Goal: Information Seeking & Learning: Learn about a topic

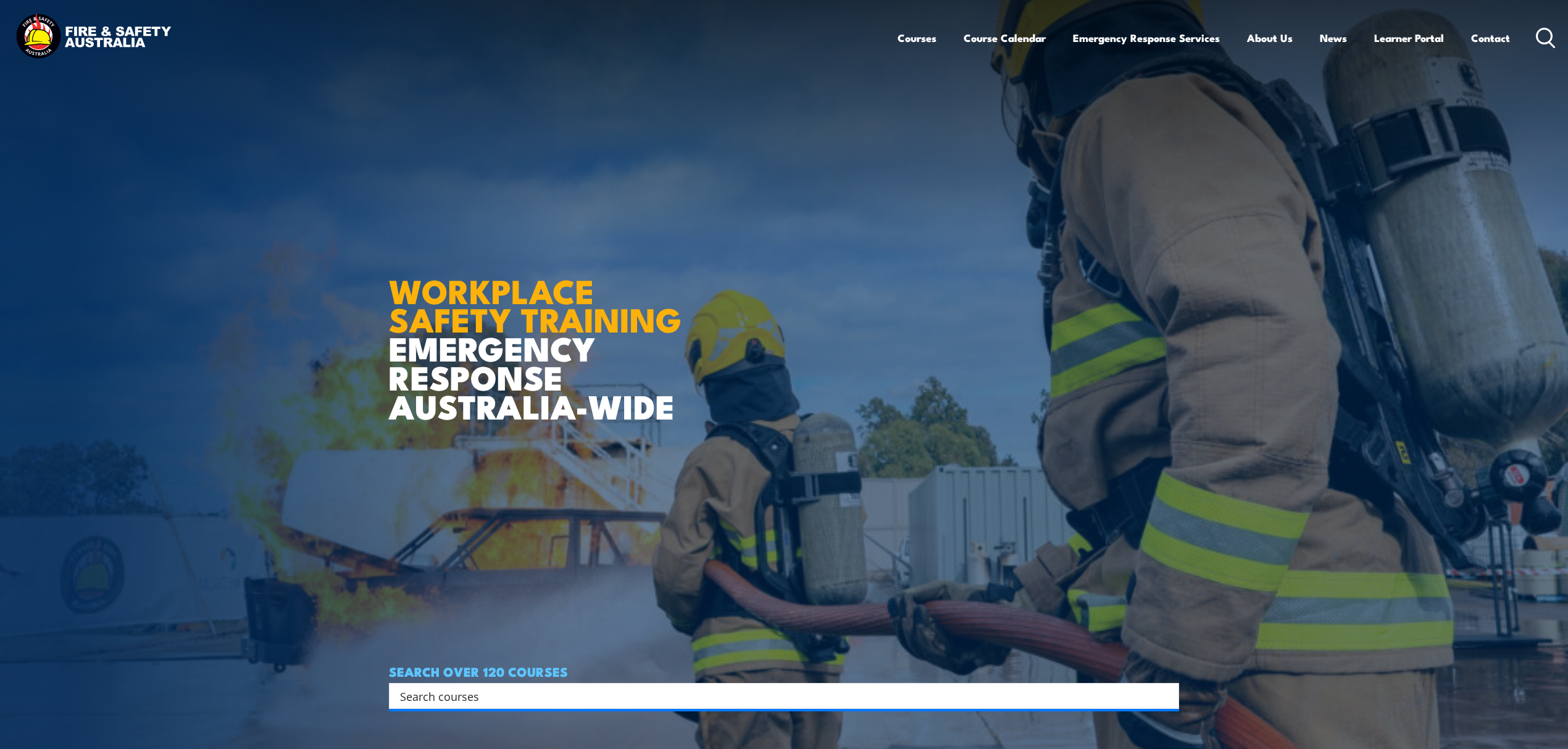
drag, startPoint x: 494, startPoint y: 695, endPoint x: 563, endPoint y: 645, distance: 85.2
click at [494, 695] on input "Search input" at bounding box center [776, 697] width 752 height 19
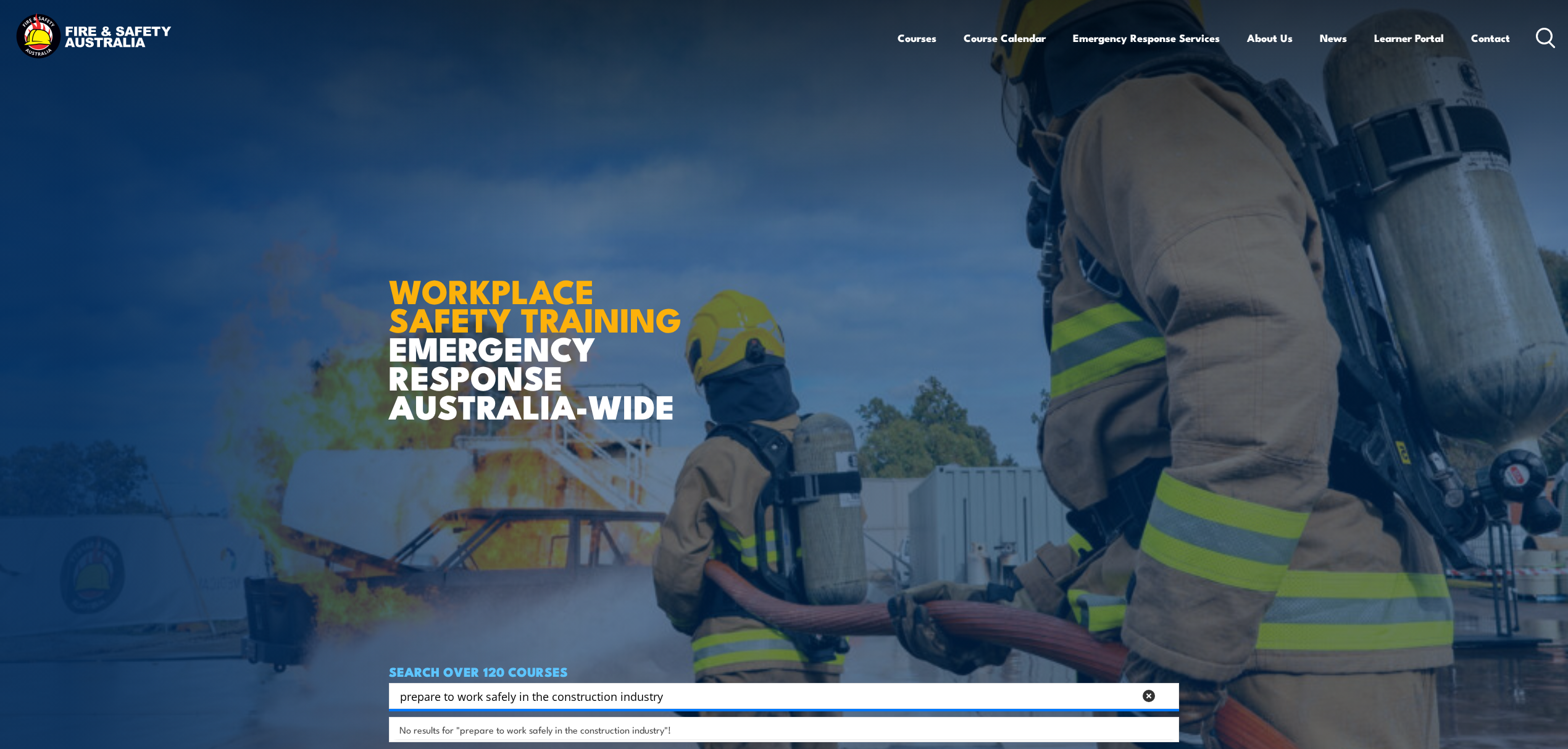
type input "prepare to work safely in the construction industry"
drag, startPoint x: 683, startPoint y: 711, endPoint x: 495, endPoint y: 687, distance: 189.5
click at [495, 687] on div "prepare to work safely in the construction industry Search Filter by Locations …" at bounding box center [784, 697] width 790 height 26
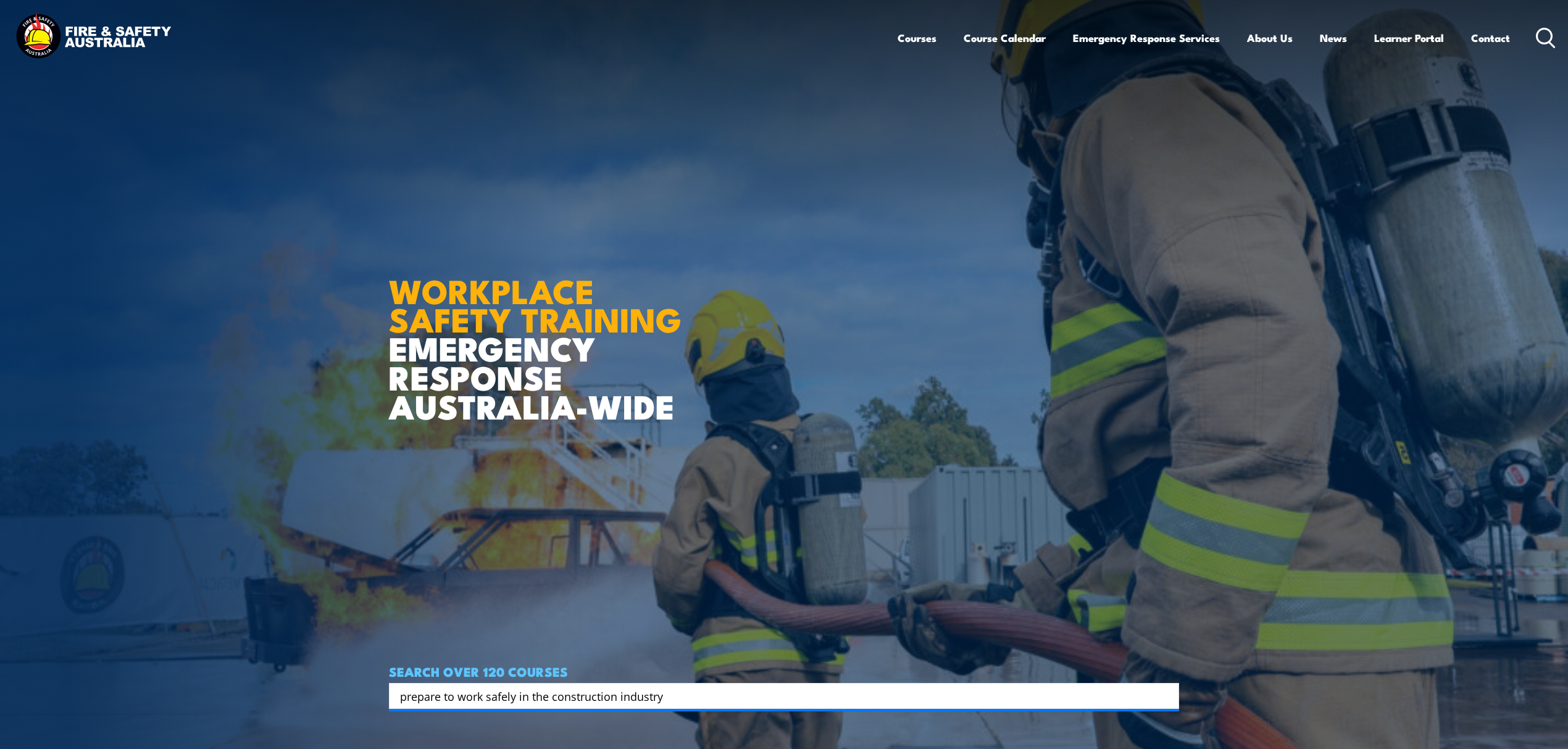
drag, startPoint x: 697, startPoint y: 699, endPoint x: 329, endPoint y: 695, distance: 368.0
click at [329, 695] on section "WORKPLACE SAFETY TRAINING EMERGENCY RESPONSE AUSTRALIA-WIDE SEARCH OVER 120 COU…" at bounding box center [784, 374] width 1568 height 749
click at [425, 697] on input "Search input" at bounding box center [776, 697] width 752 height 19
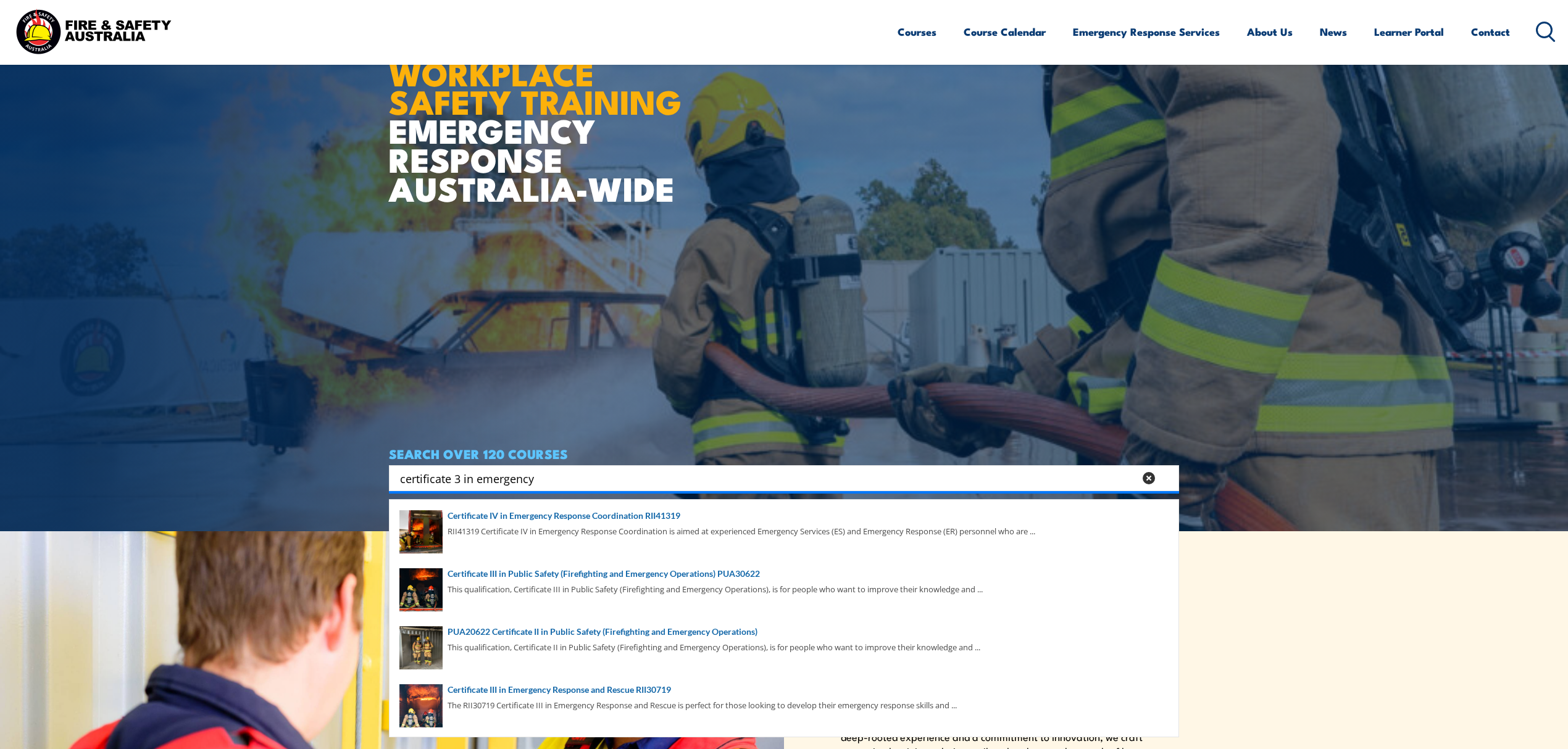
scroll to position [247, 0]
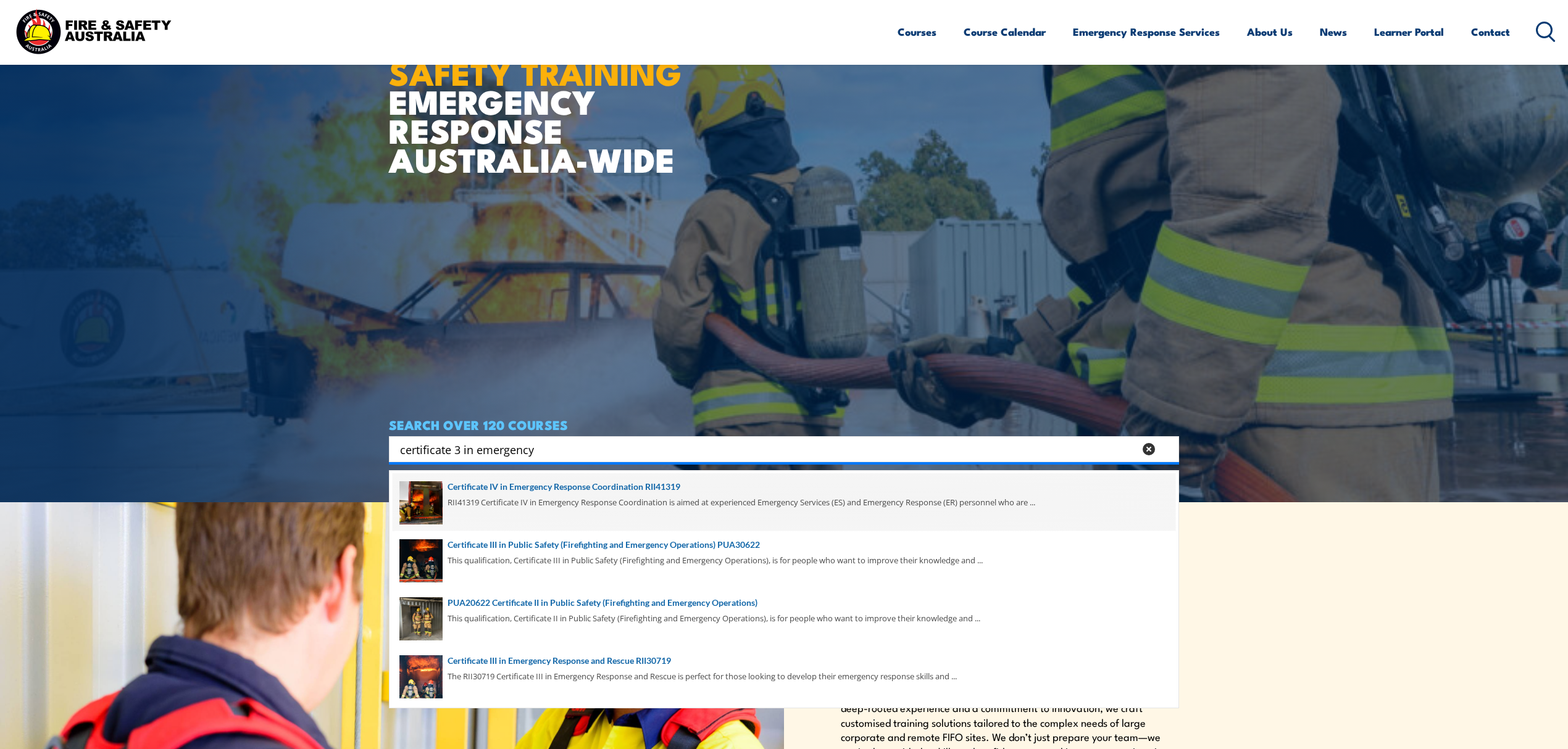
type input "certificate 3 in emergency"
click at [720, 489] on span at bounding box center [784, 502] width 783 height 58
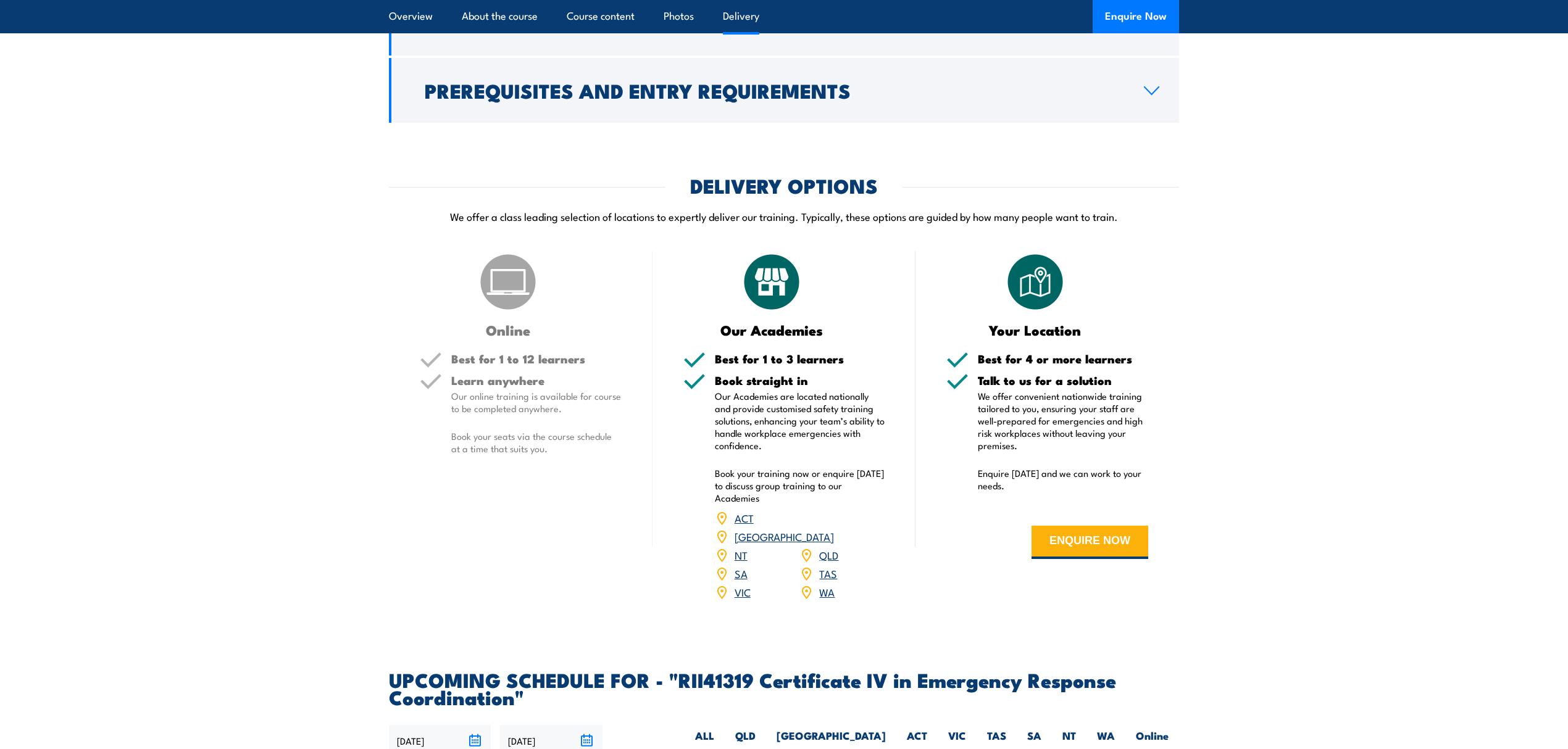
scroll to position [2386, 0]
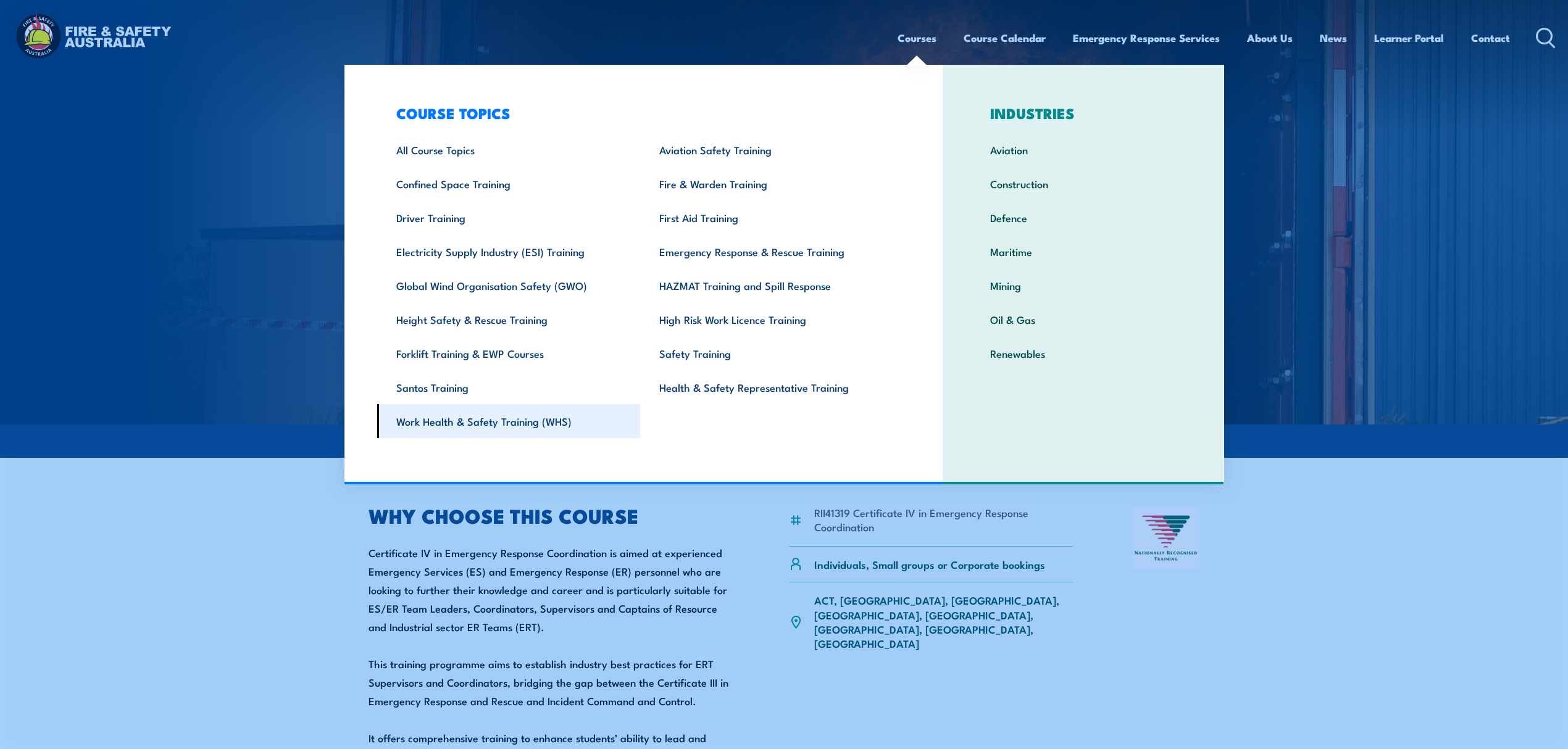
click at [539, 413] on link "Work Health & Safety Training (WHS)" at bounding box center [509, 421] width 264 height 34
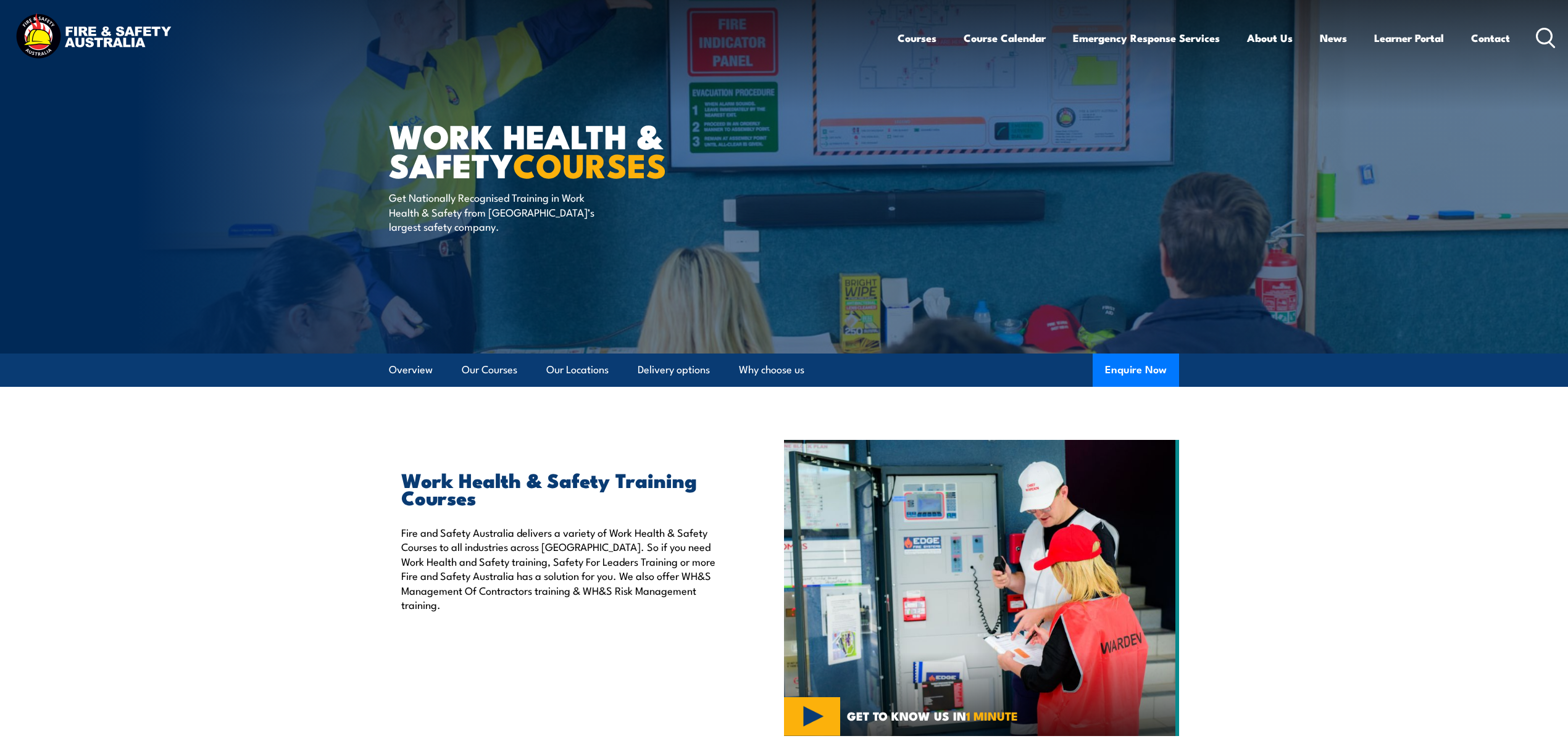
click at [1553, 33] on icon at bounding box center [1545, 38] width 20 height 21
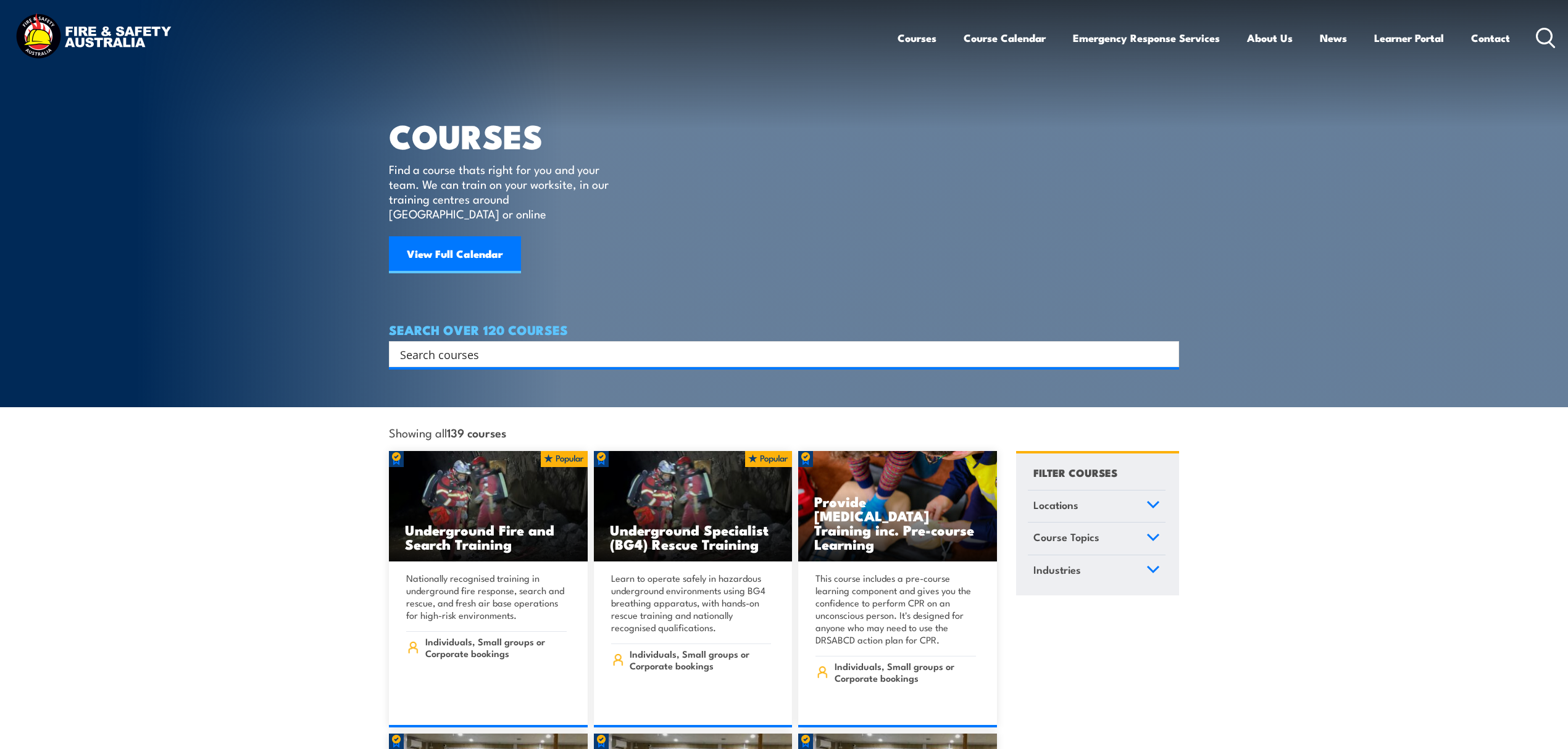
click at [504, 345] on input "Search input" at bounding box center [776, 354] width 752 height 19
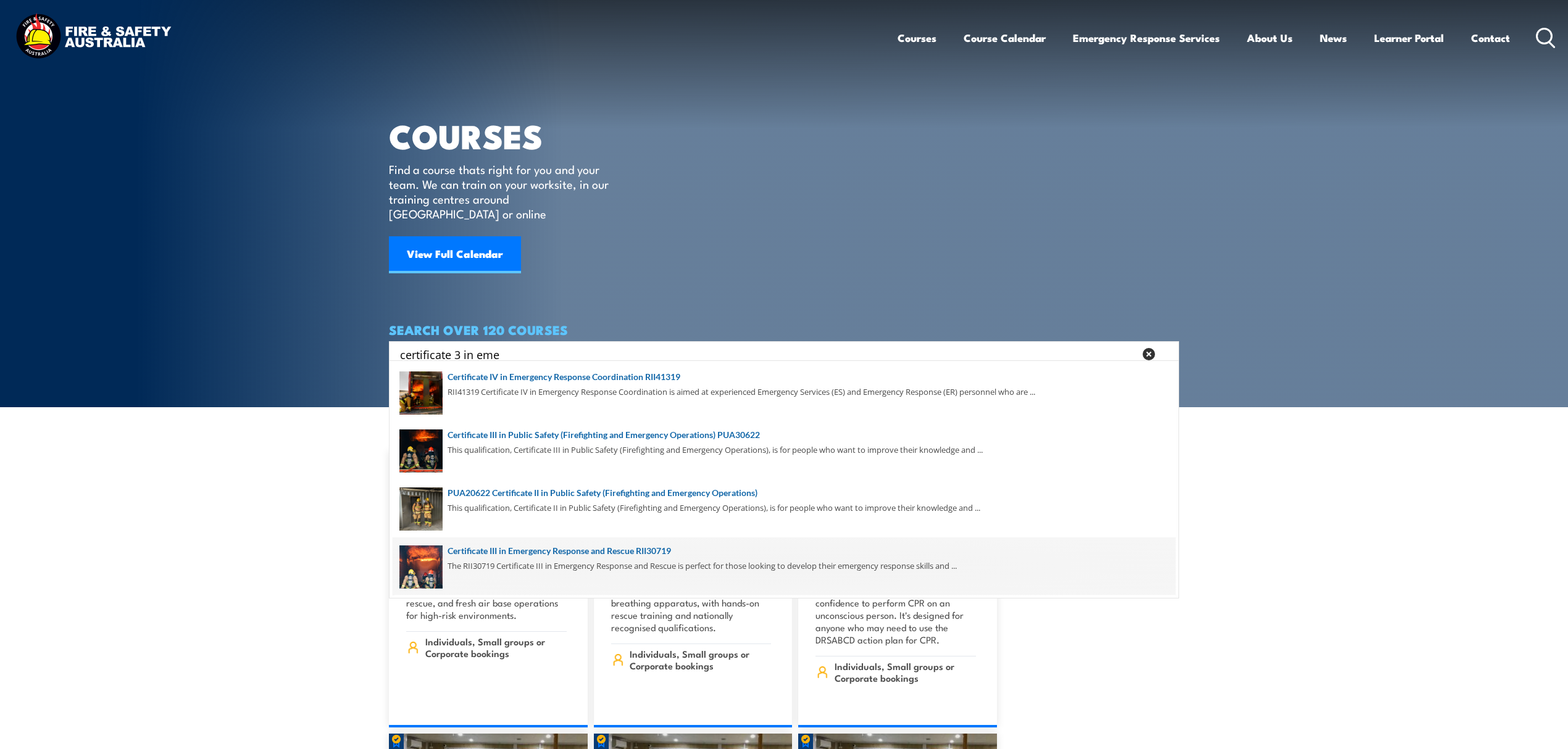
type input "certificate 3 in eme"
click at [528, 569] on span at bounding box center [784, 567] width 783 height 58
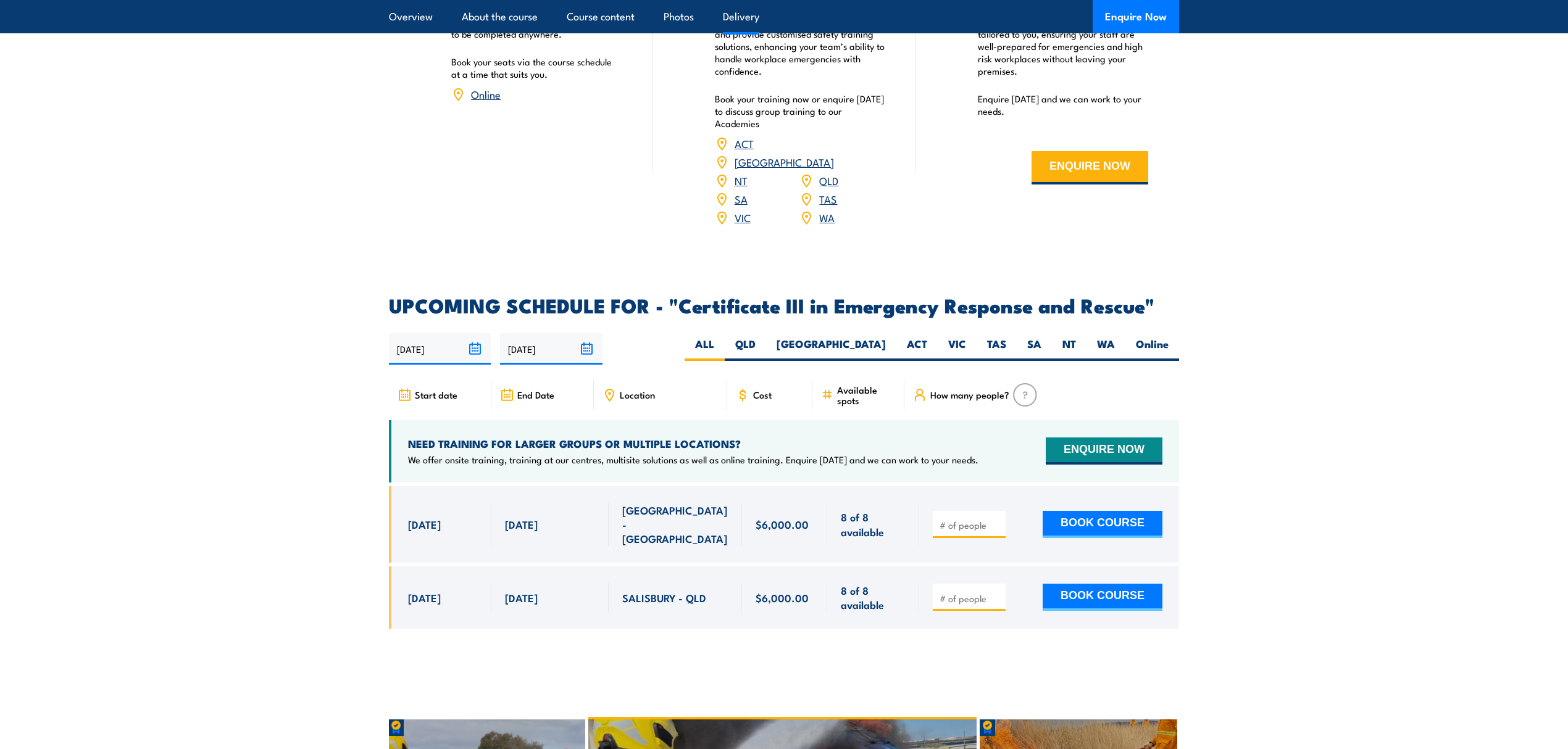
scroll to position [2633, 0]
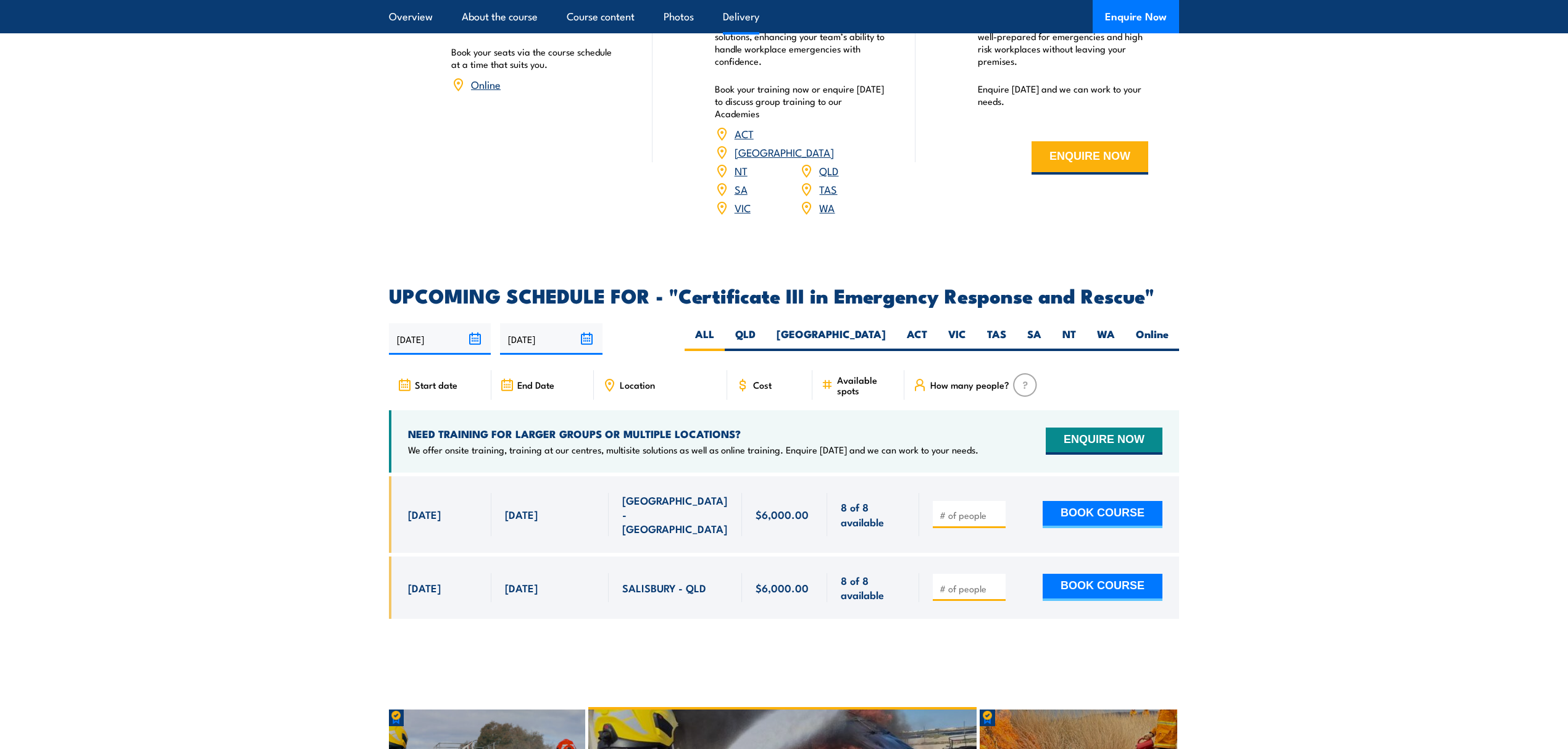
drag, startPoint x: 404, startPoint y: 489, endPoint x: 504, endPoint y: 492, distance: 100.0
click at [504, 492] on div "11 Nov, 2025 - 5 Dec, 2025" at bounding box center [784, 515] width 790 height 77
drag, startPoint x: 813, startPoint y: 487, endPoint x: 749, endPoint y: 491, distance: 64.1
click at [749, 491] on div "$6,000.00" at bounding box center [784, 515] width 85 height 77
click at [427, 501] on div "[DATE]" at bounding box center [442, 514] width 70 height 43
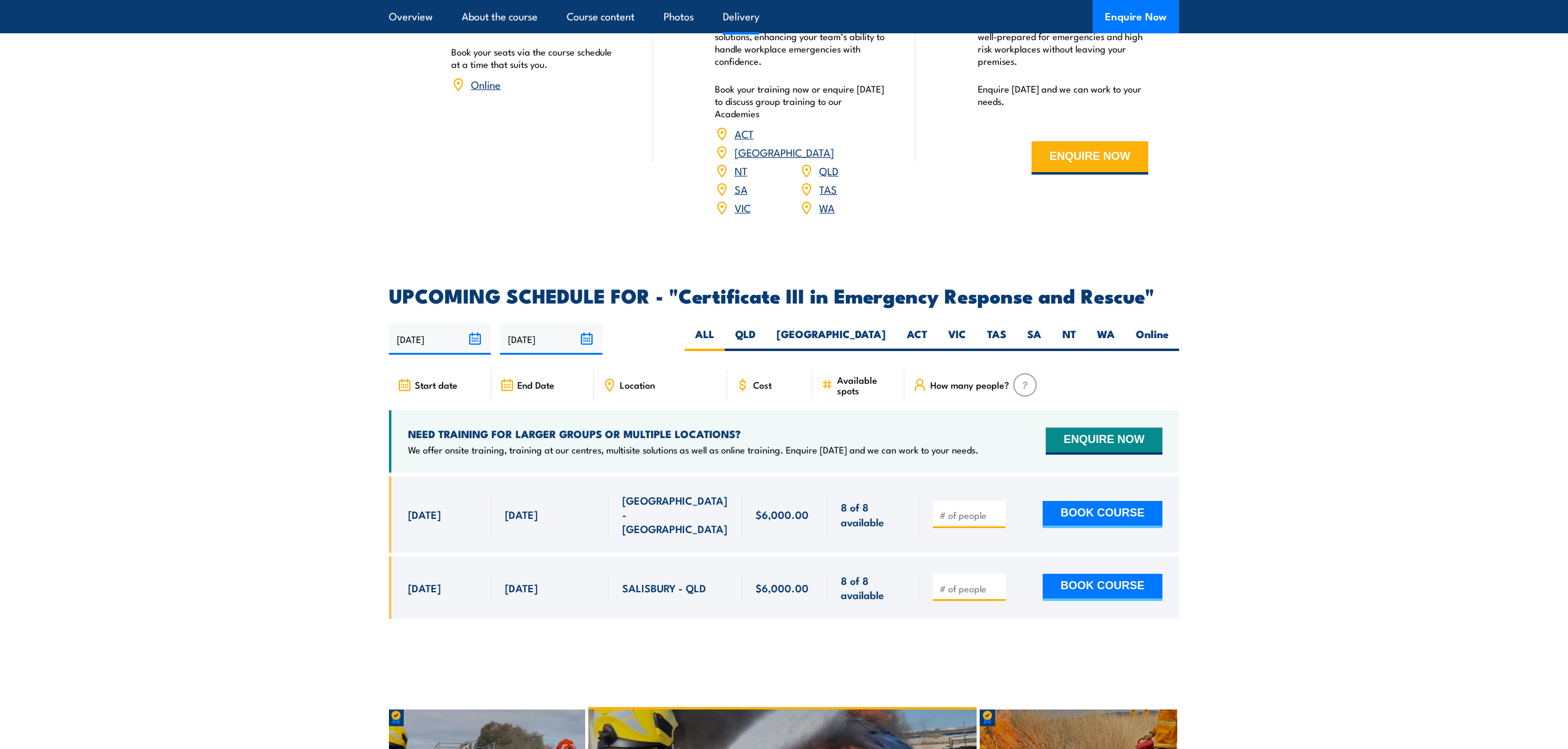
drag, startPoint x: 408, startPoint y: 487, endPoint x: 478, endPoint y: 477, distance: 70.7
click at [478, 477] on div "[DATE] - [DATE]" at bounding box center [440, 515] width 103 height 77
drag, startPoint x: 502, startPoint y: 482, endPoint x: 595, endPoint y: 514, distance: 98.4
click at [595, 514] on div "[DATE]" at bounding box center [549, 515] width 117 height 77
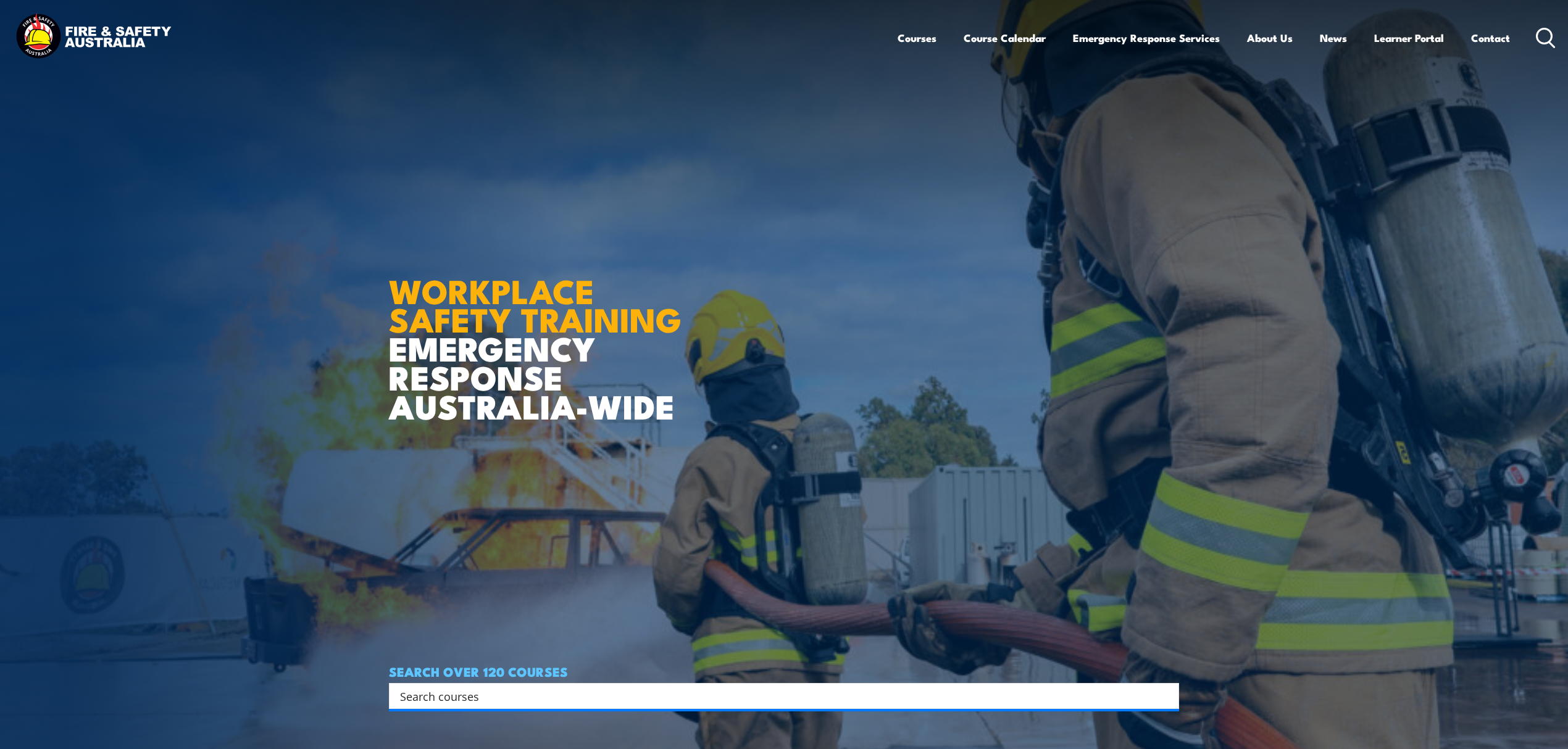
click at [435, 704] on input "Search input" at bounding box center [776, 697] width 752 height 19
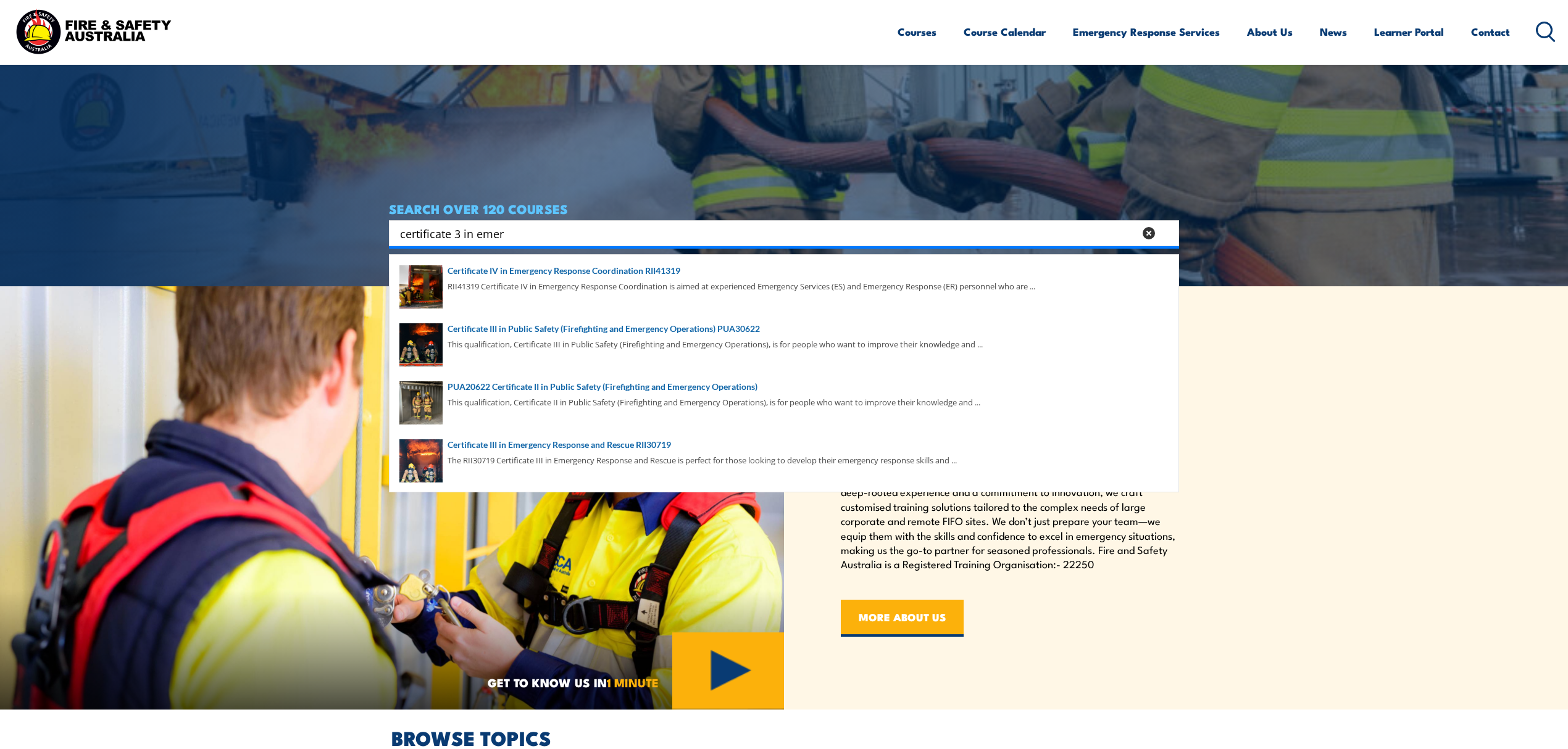
scroll to position [494, 0]
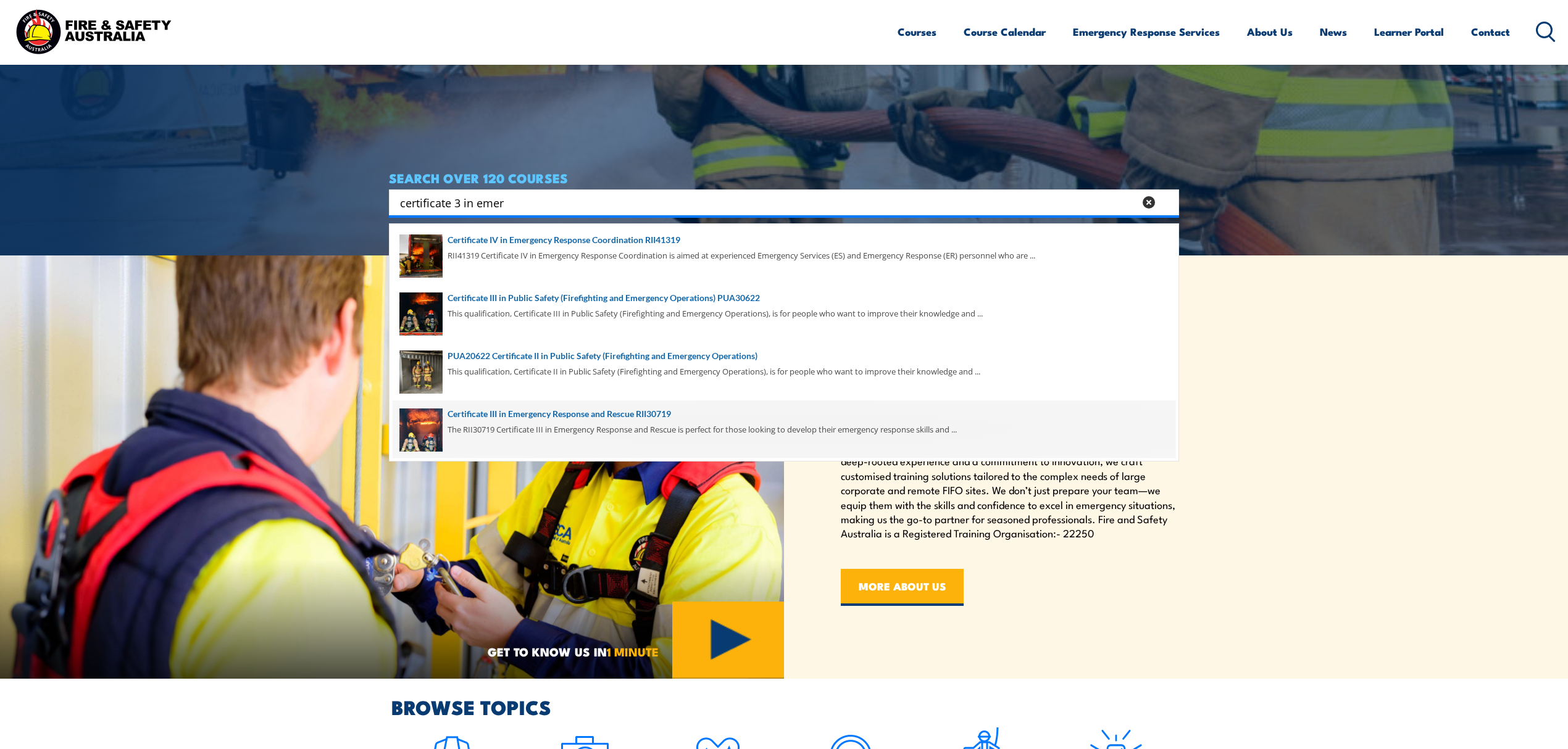
type input "certificate 3 in emer"
click at [510, 427] on span at bounding box center [784, 429] width 783 height 58
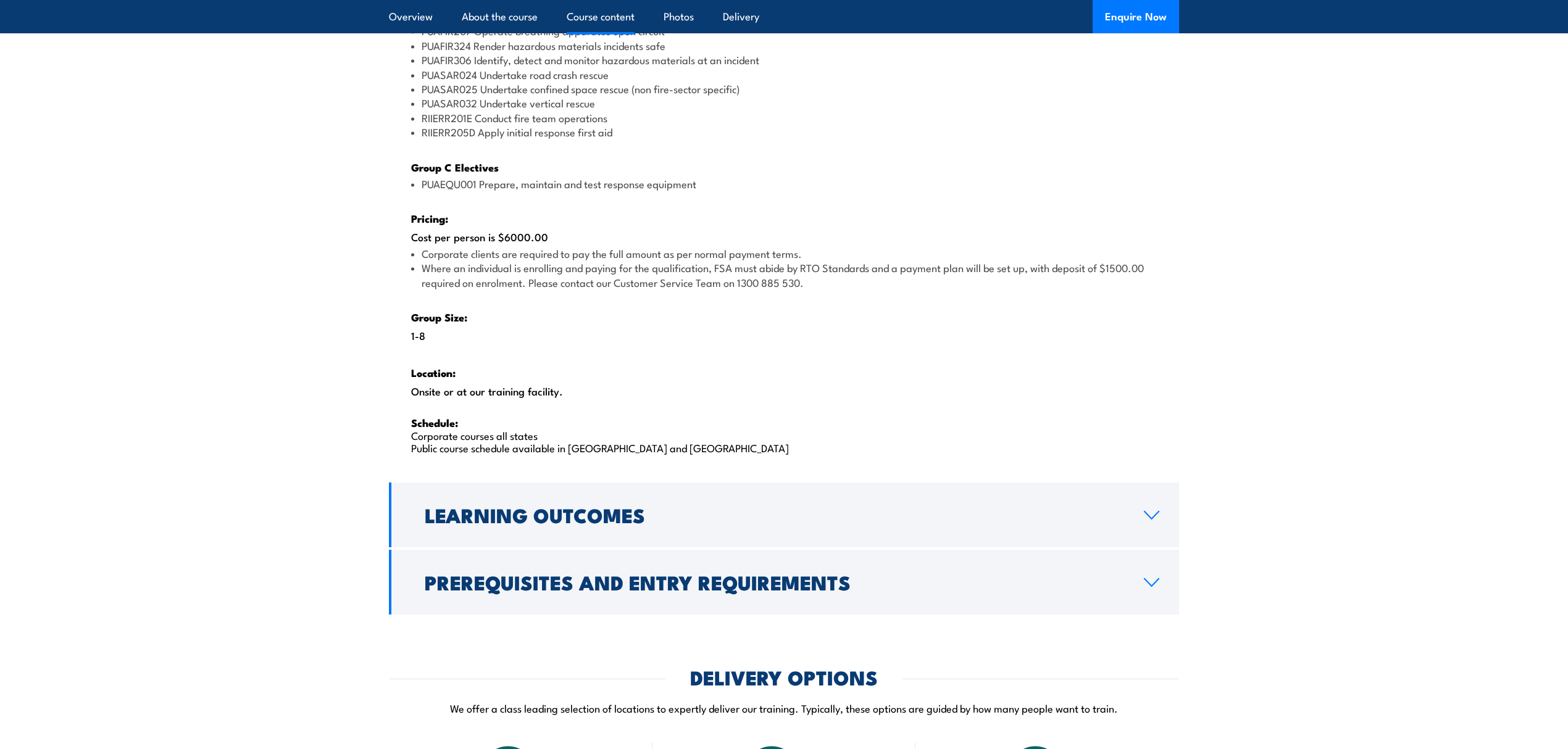
scroll to position [1728, 0]
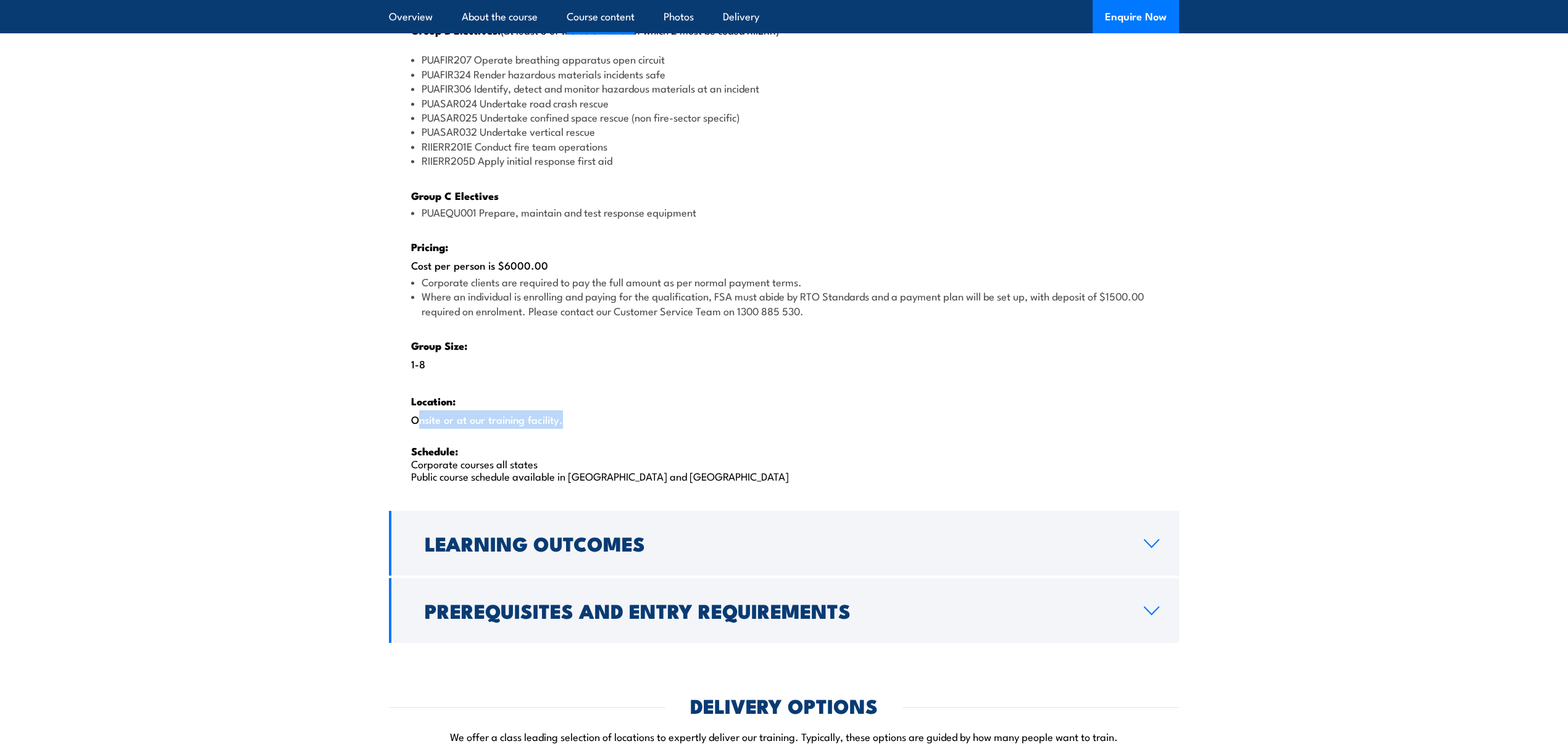
drag, startPoint x: 556, startPoint y: 419, endPoint x: 388, endPoint y: 424, distance: 168.1
click at [388, 424] on section "Course Content There are two options, you can choose between: INTENSIVE - Atten…" at bounding box center [784, 104] width 1568 height 1078
click at [689, 401] on div "There are two options, you can choose between: INTENSIVE - Attending the intens…" at bounding box center [784, 69] width 790 height 878
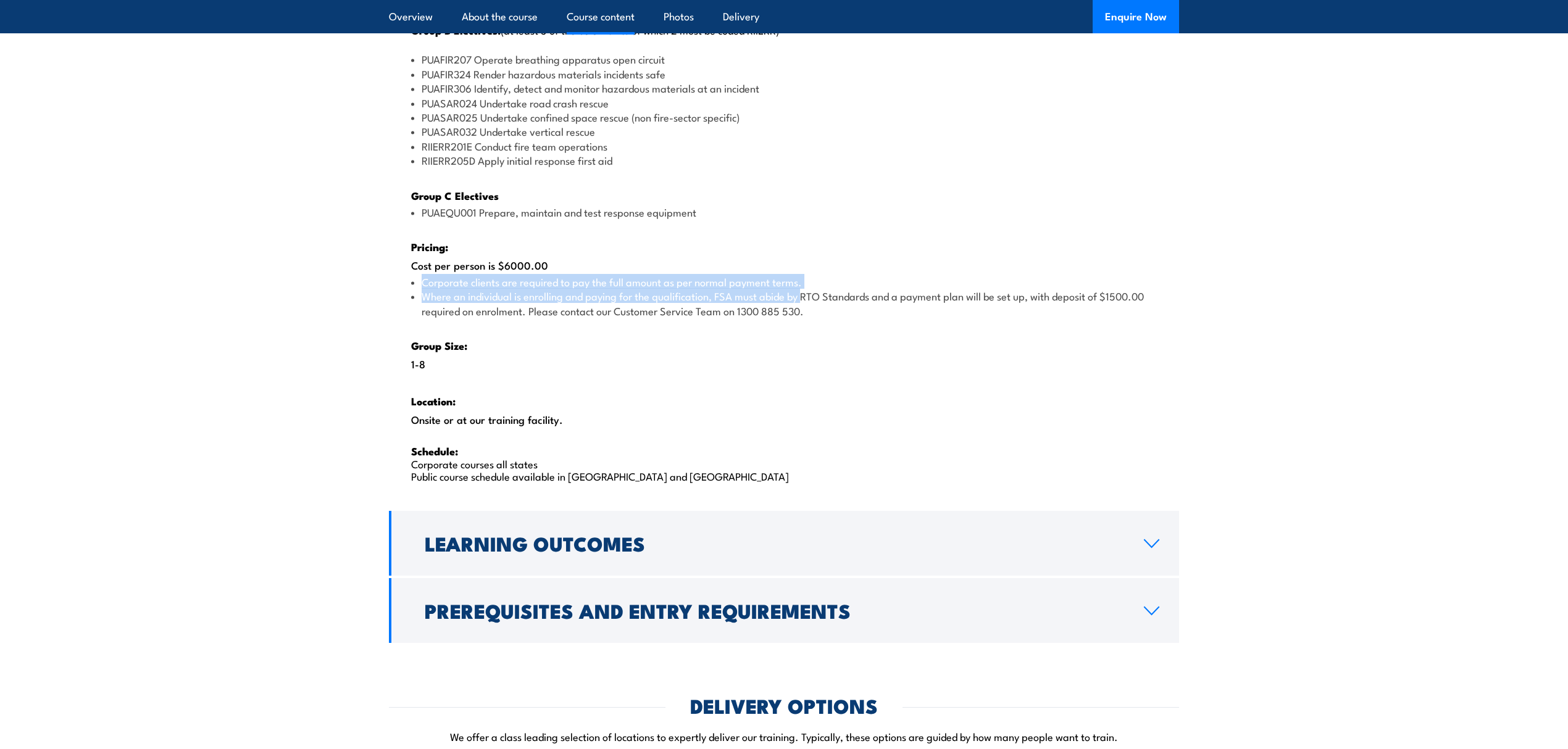
drag, startPoint x: 423, startPoint y: 278, endPoint x: 805, endPoint y: 288, distance: 382.1
click at [805, 288] on ul "Corporate clients are required to pay the full amount as per normal payment ter…" at bounding box center [784, 296] width 745 height 43
click at [813, 277] on li "Corporate clients are required to pay the full amount as per normal payment ter…" at bounding box center [784, 281] width 745 height 14
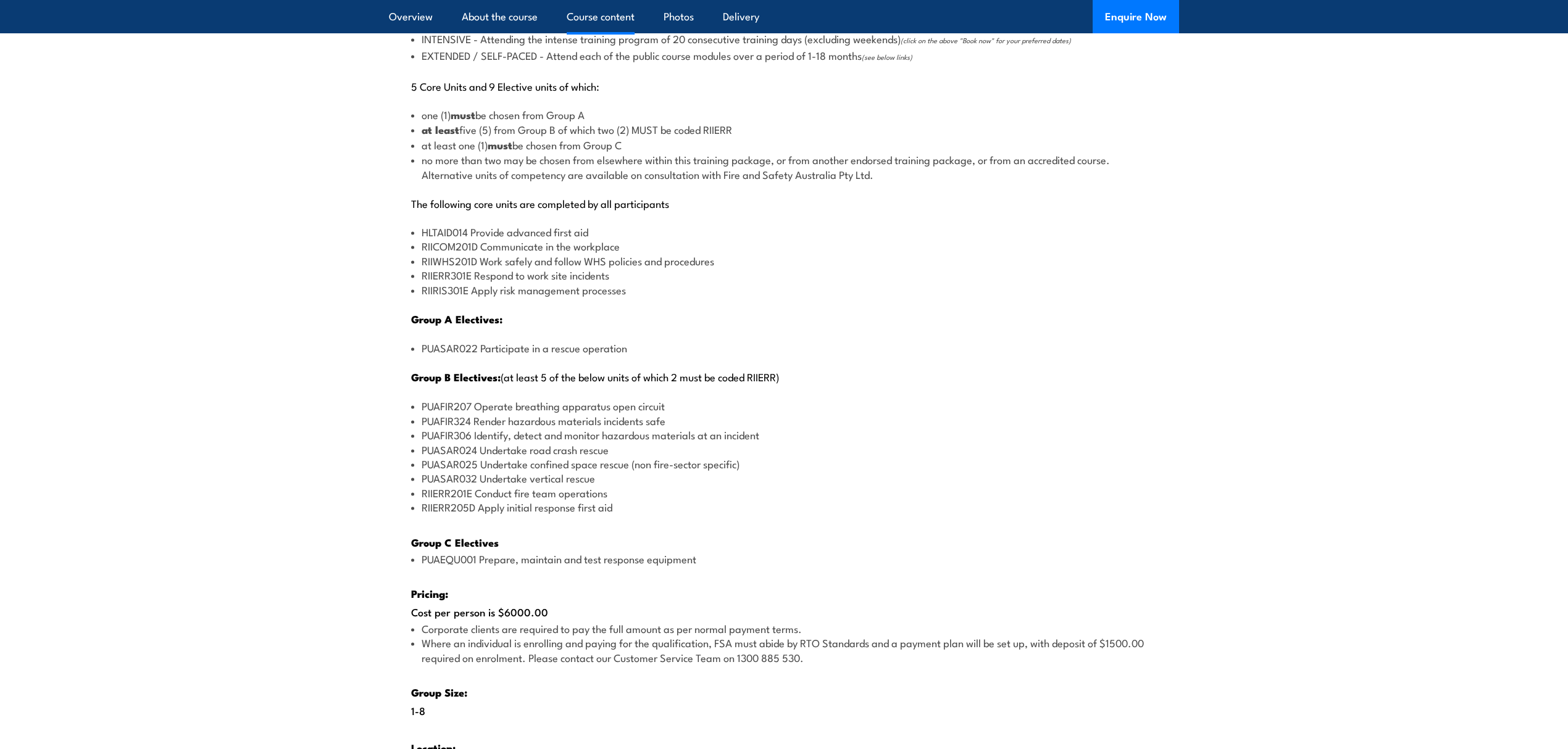
scroll to position [1399, 0]
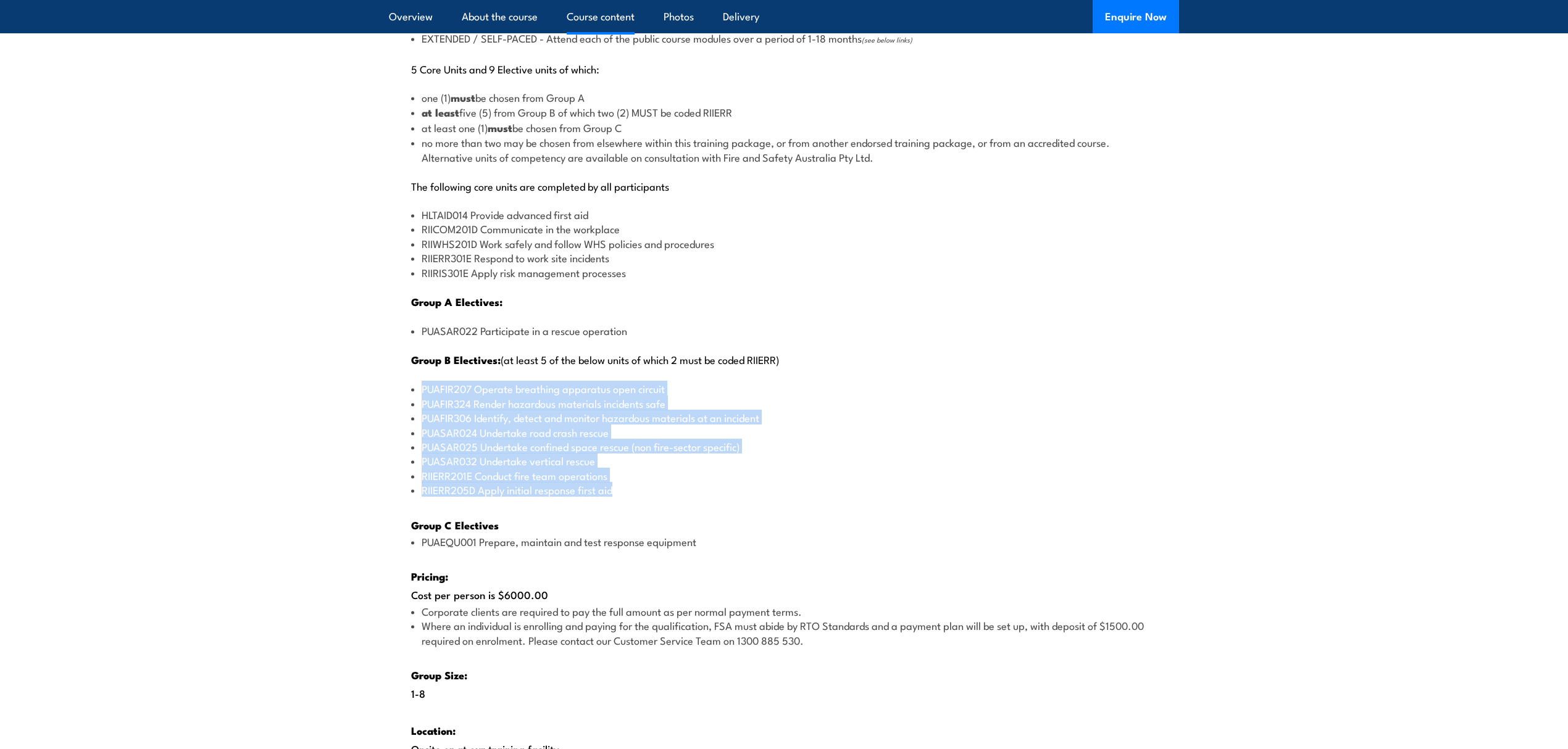
drag, startPoint x: 620, startPoint y: 484, endPoint x: 424, endPoint y: 384, distance: 220.0
click at [424, 384] on ul "PUAFIR207 Operate breathing apparatus open circuit PUAFIR324 Render hazardous m…" at bounding box center [784, 439] width 745 height 115
click at [542, 425] on li "PUASAR024 Undertake road crash rescue" at bounding box center [784, 432] width 745 height 14
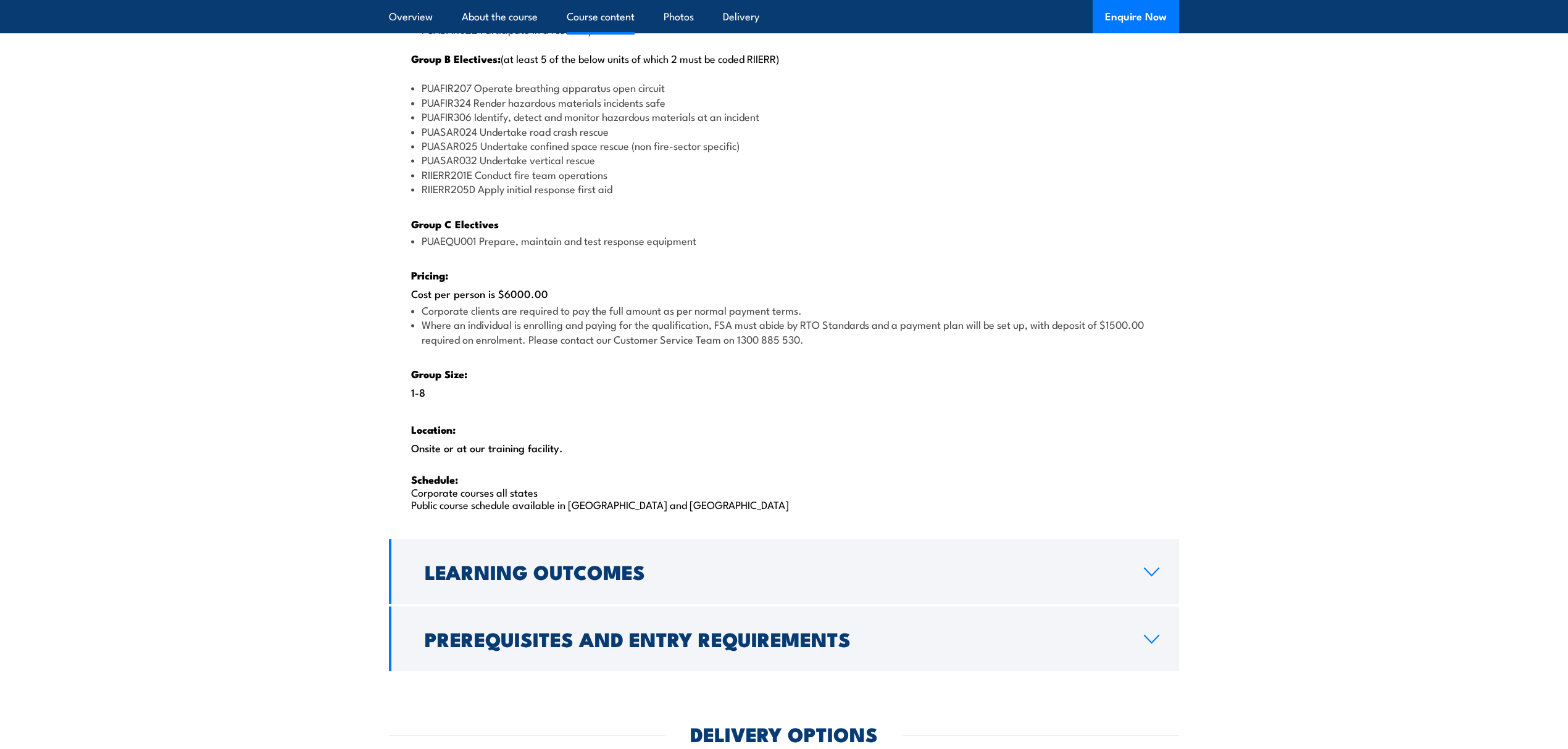
scroll to position [1728, 0]
